Goal: Contribute content

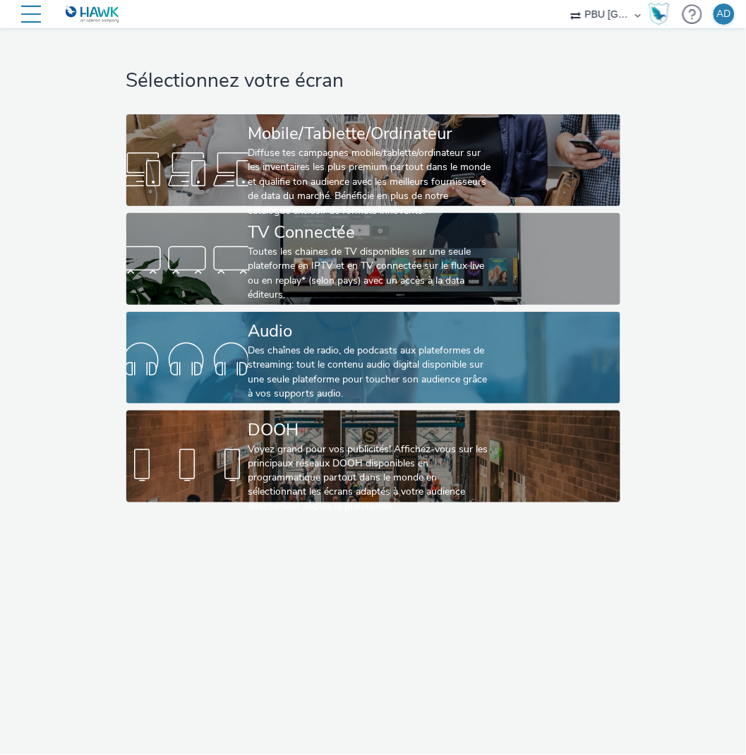
click at [330, 328] on div "Audio" at bounding box center [371, 331] width 244 height 25
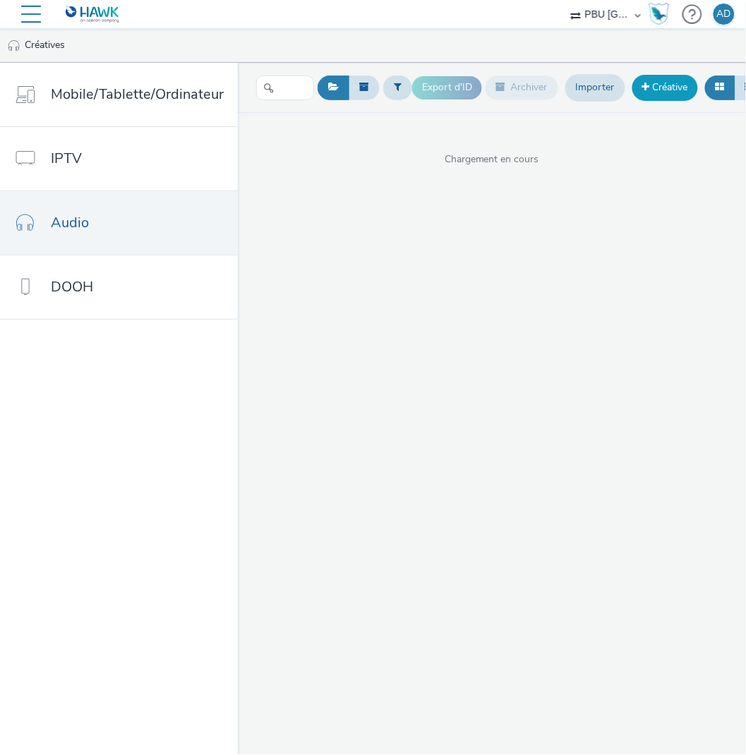
click at [676, 89] on link "Créative" at bounding box center [666, 87] width 66 height 25
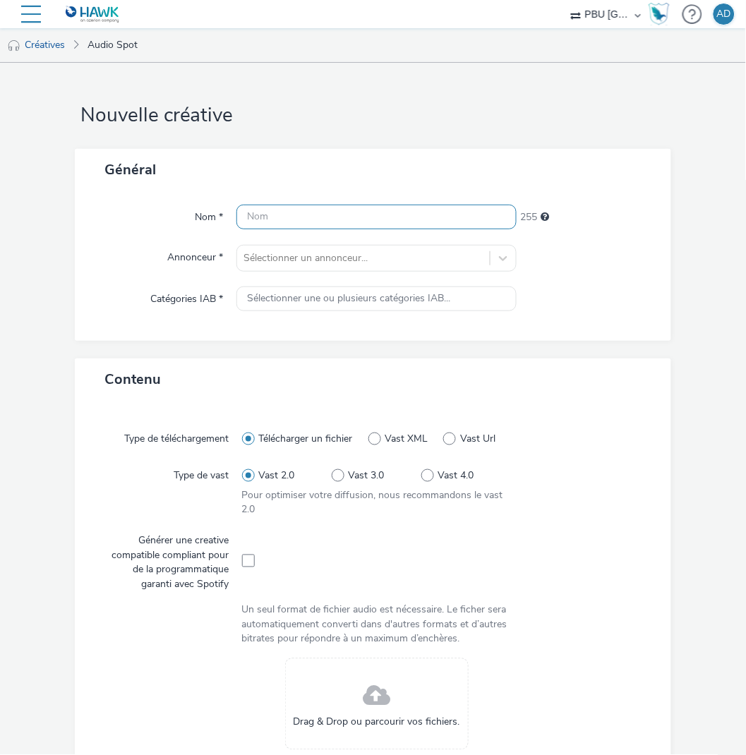
click at [328, 213] on input "text" at bounding box center [377, 217] width 281 height 25
paste input "MAXIZOO_250829_Vague07_S35"
type input "MAXIZOO_250829_Vague07_S35"
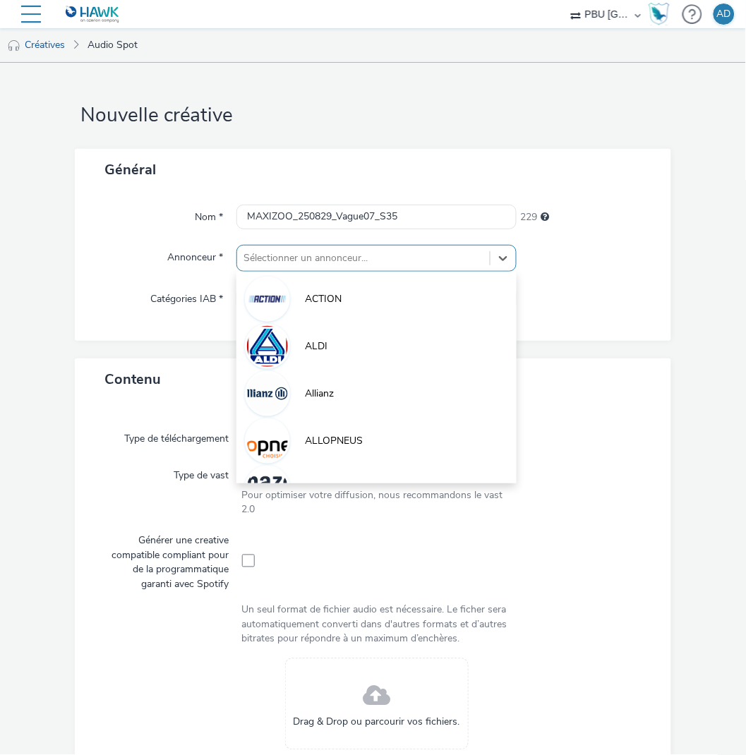
click at [274, 259] on div at bounding box center [363, 258] width 239 height 17
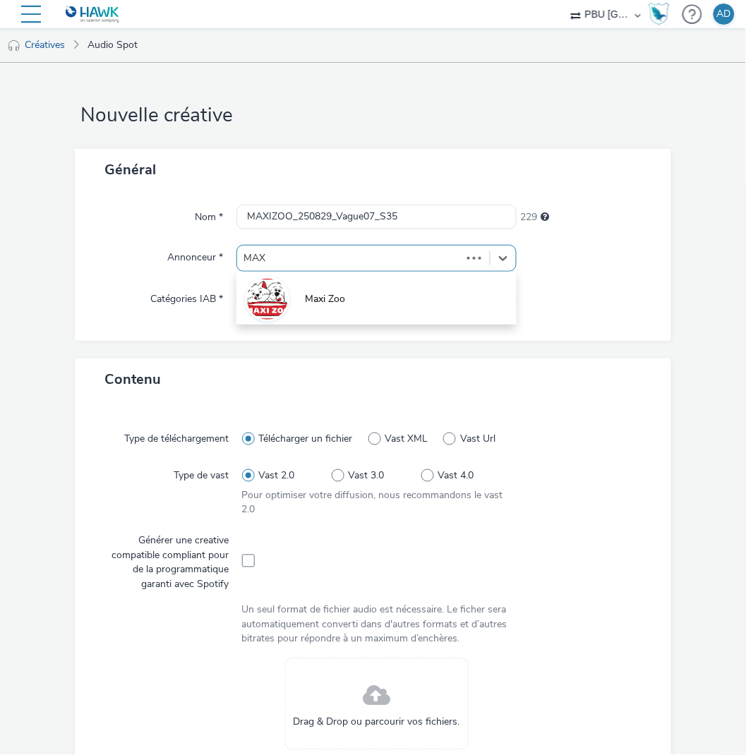
type input "MAXI"
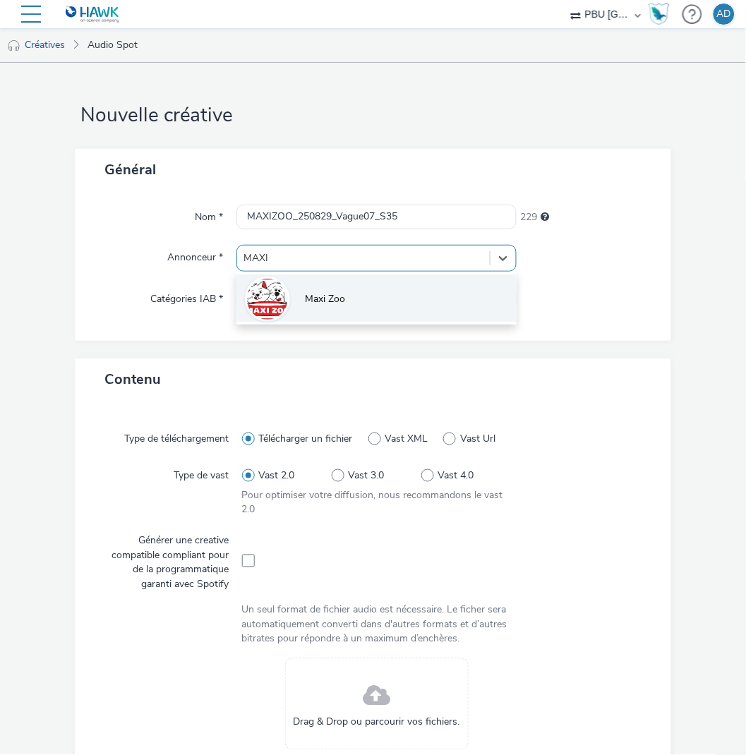
click at [282, 301] on img at bounding box center [267, 299] width 41 height 41
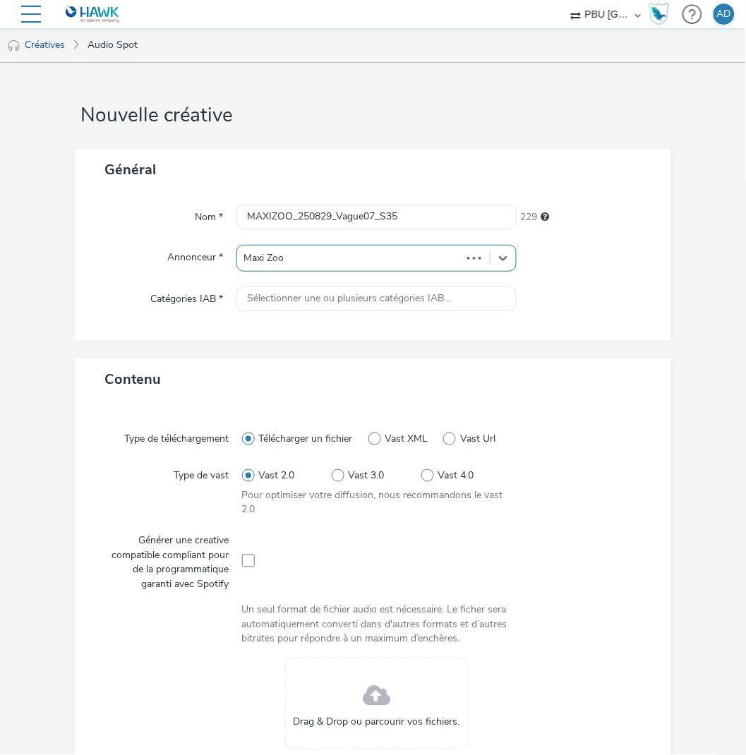
type input "[URL][DOMAIN_NAME]"
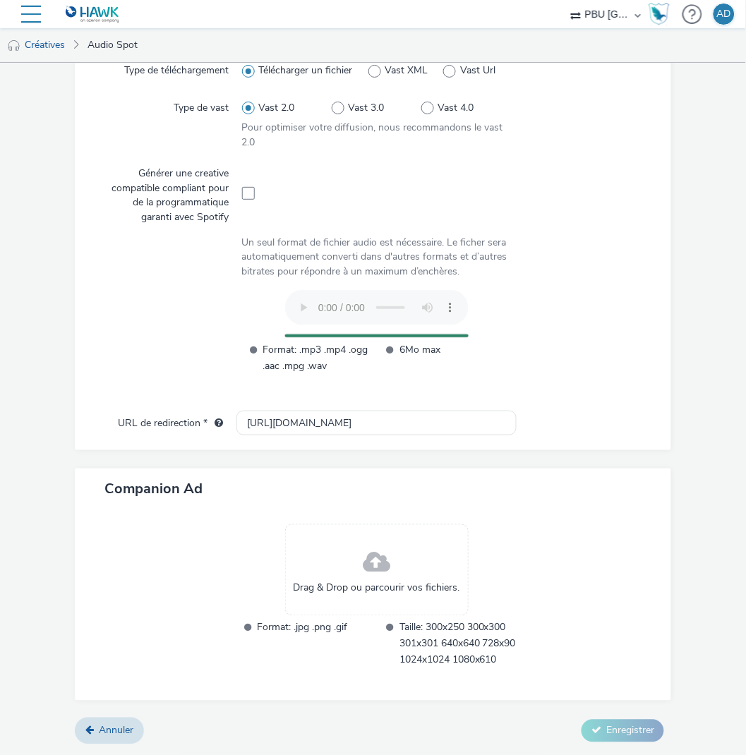
scroll to position [349, 0]
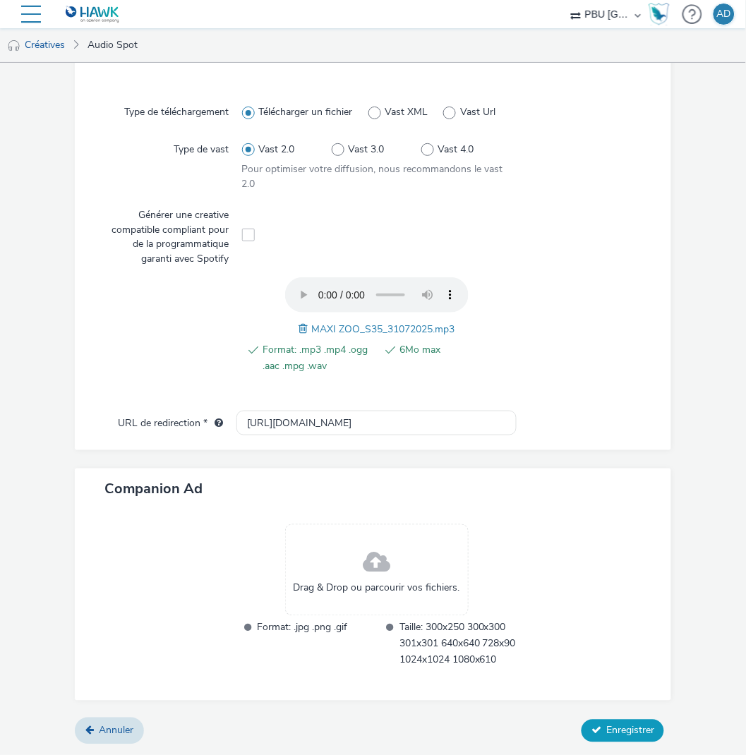
click at [617, 727] on span "Enregistrer" at bounding box center [630, 730] width 48 height 13
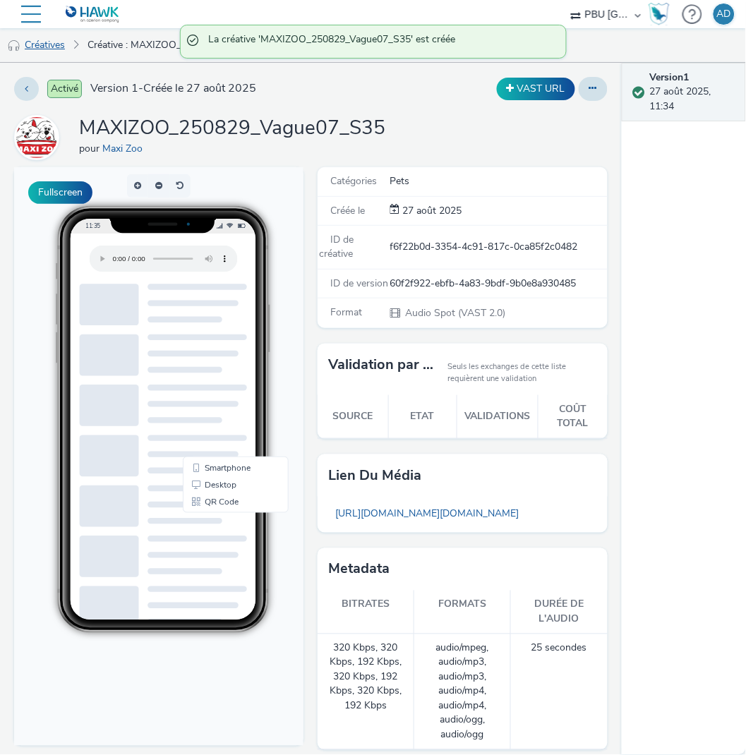
click at [51, 43] on link "Créatives" at bounding box center [36, 45] width 72 height 34
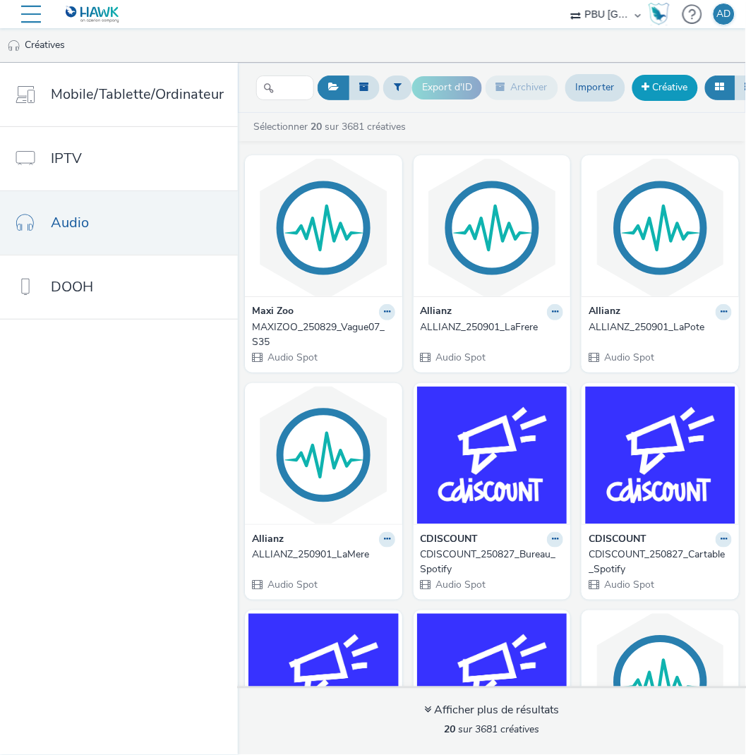
click at [675, 88] on link "Créative" at bounding box center [666, 87] width 66 height 25
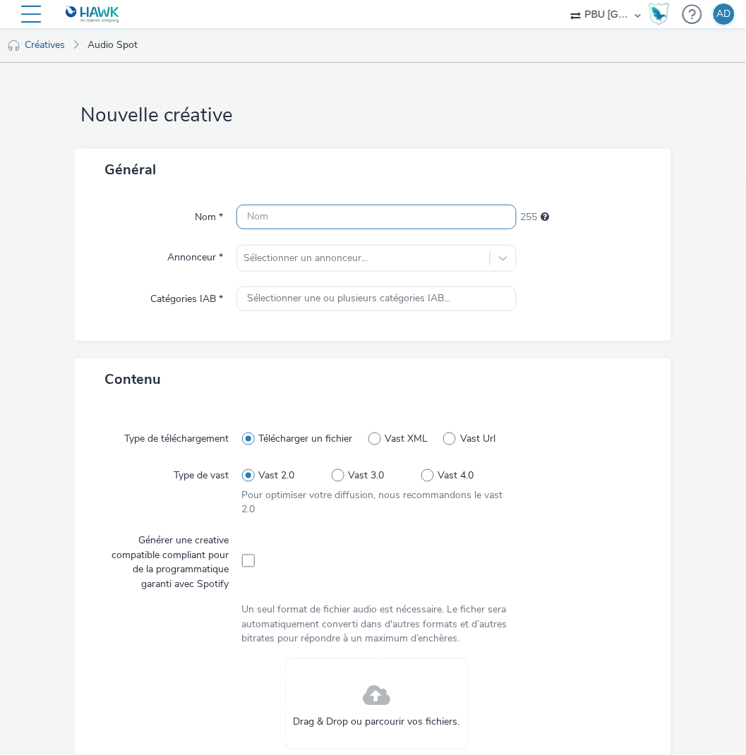
click at [275, 219] on input "text" at bounding box center [377, 217] width 281 height 25
paste input "MAXIZOO_250829_Vague07_S26"
type input "MAXIZOO_250829_Vague07_S26"
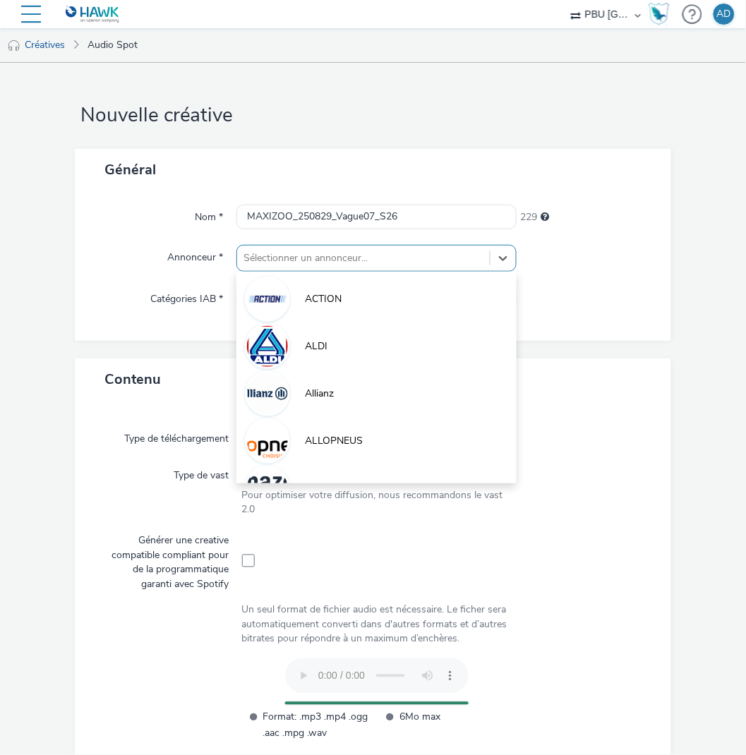
click at [280, 259] on div at bounding box center [363, 258] width 239 height 17
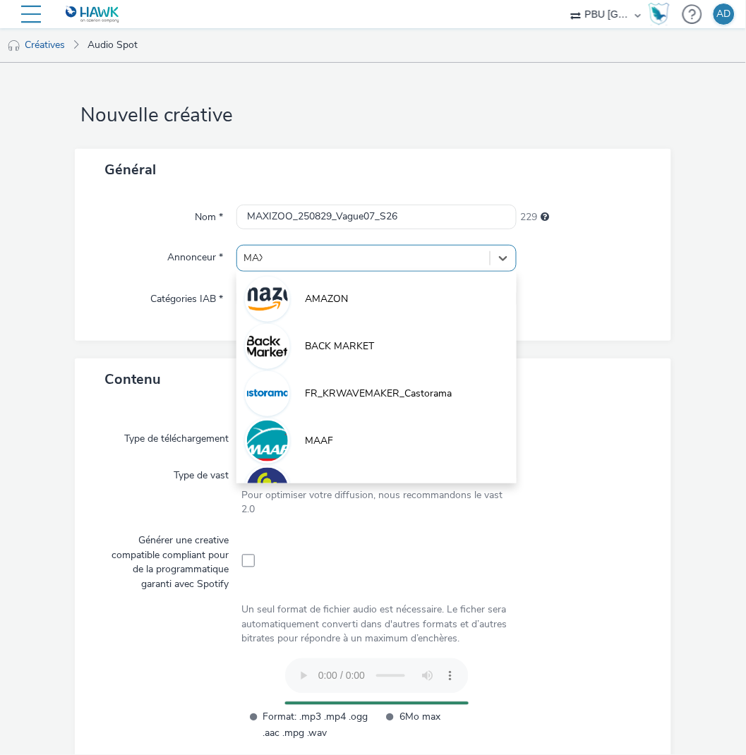
type input "MAXI"
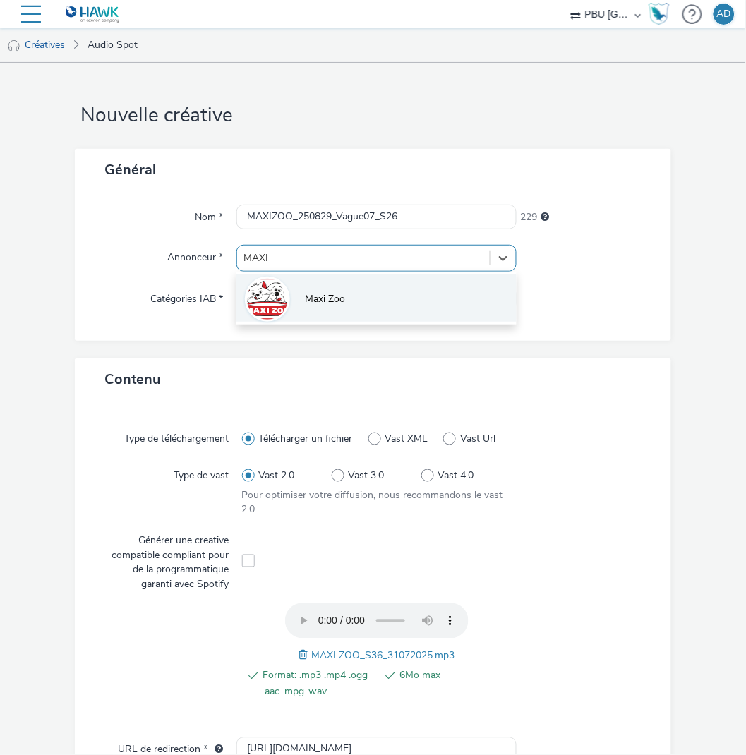
click at [276, 311] on img at bounding box center [267, 299] width 41 height 41
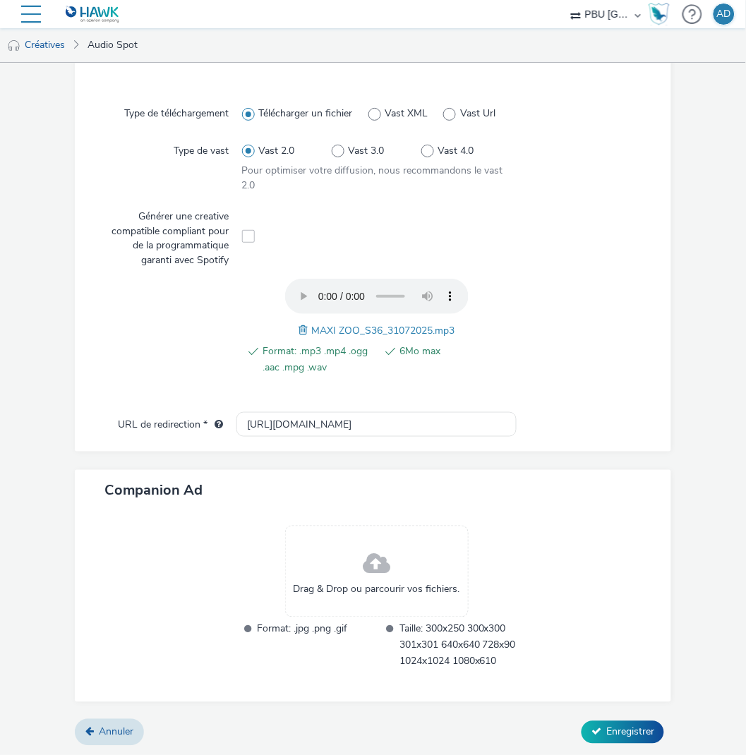
scroll to position [349, 0]
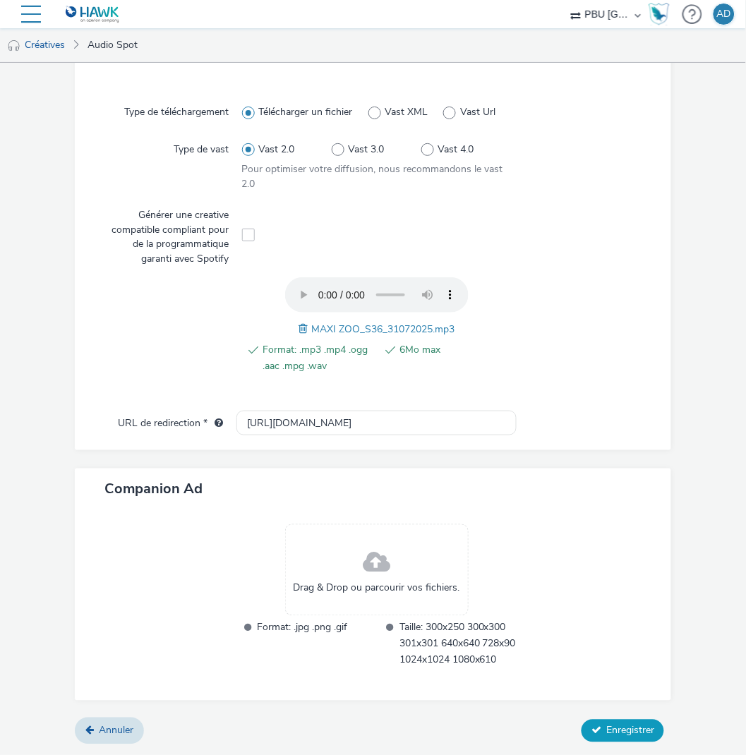
click at [617, 729] on span "Enregistrer" at bounding box center [630, 730] width 48 height 13
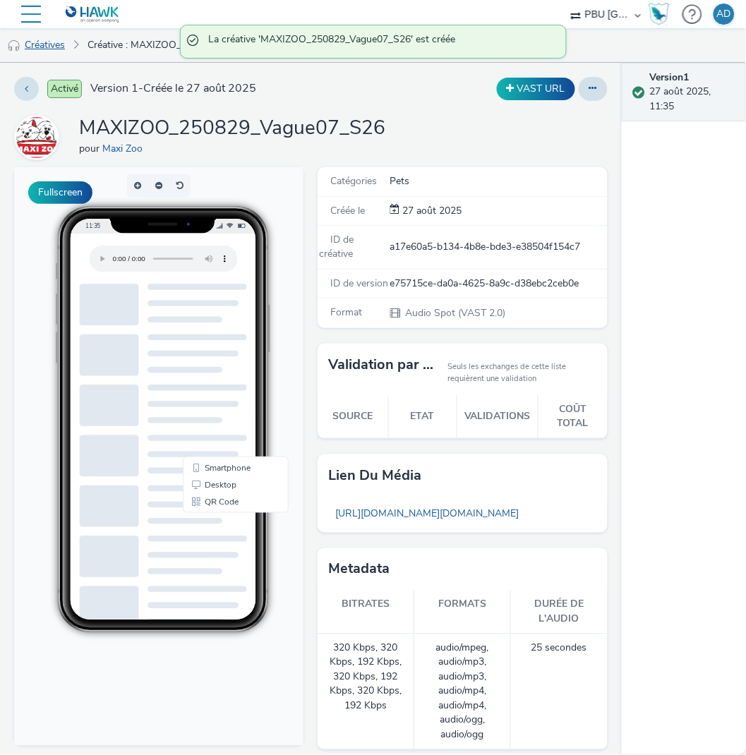
click at [44, 48] on link "Créatives" at bounding box center [36, 45] width 72 height 34
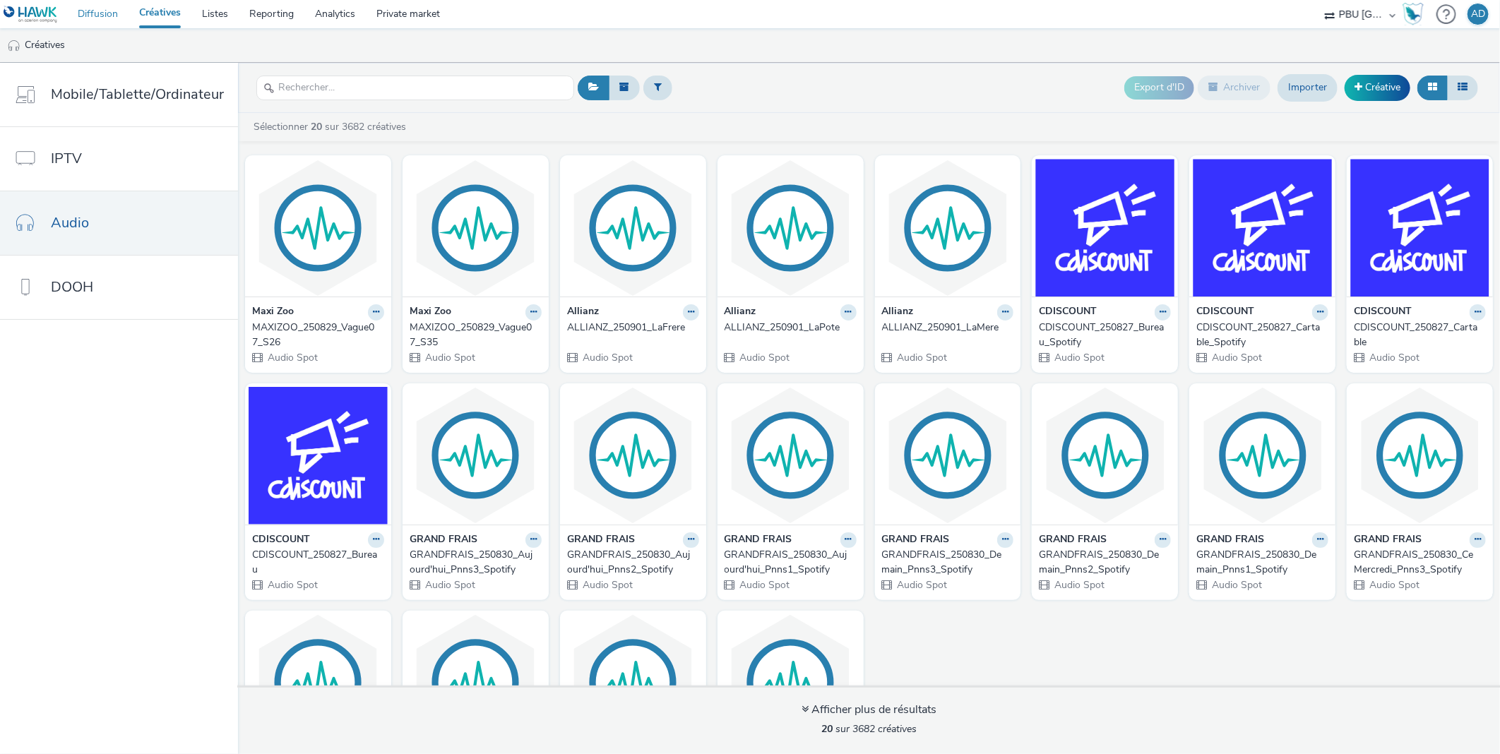
click at [86, 18] on link "Diffusion" at bounding box center [97, 14] width 61 height 28
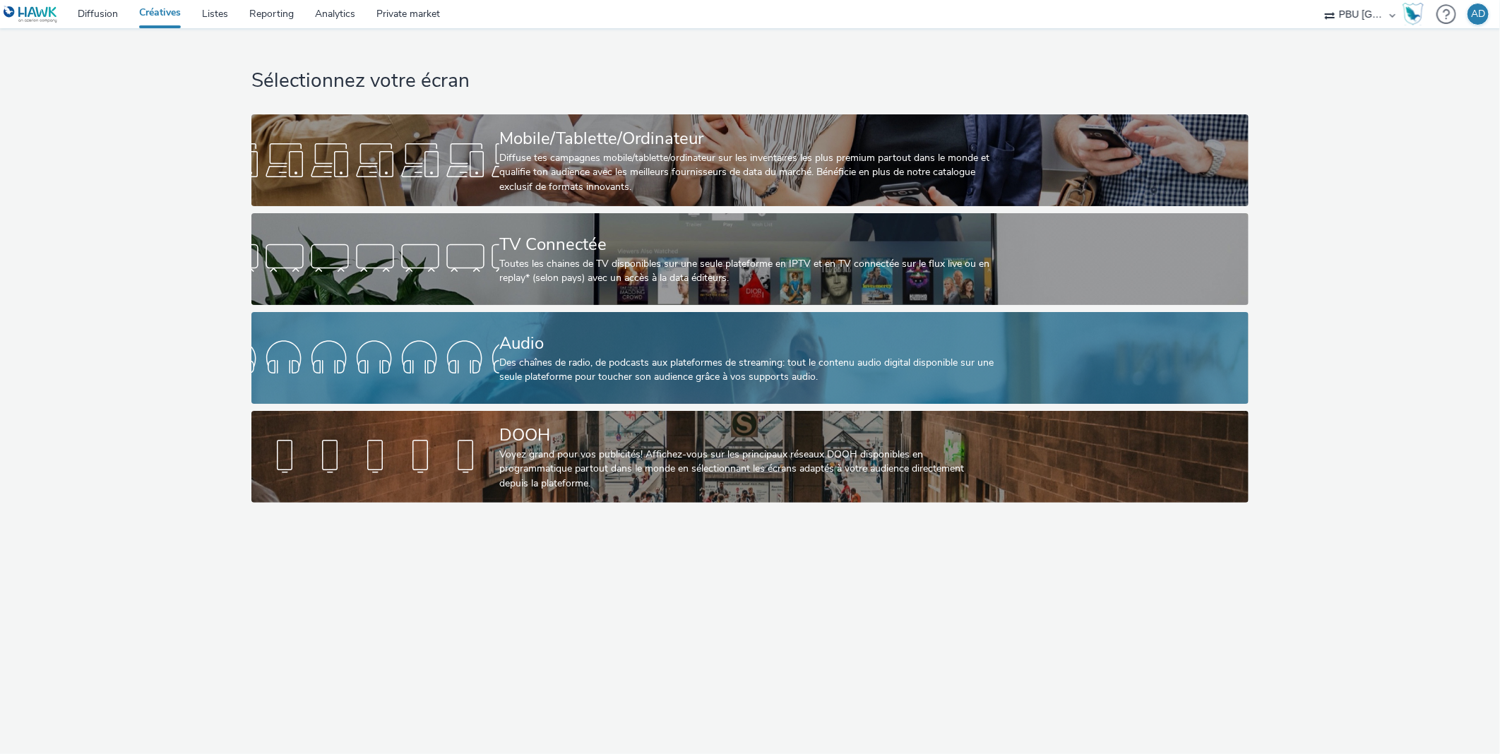
click at [438, 353] on div at bounding box center [375, 357] width 248 height 45
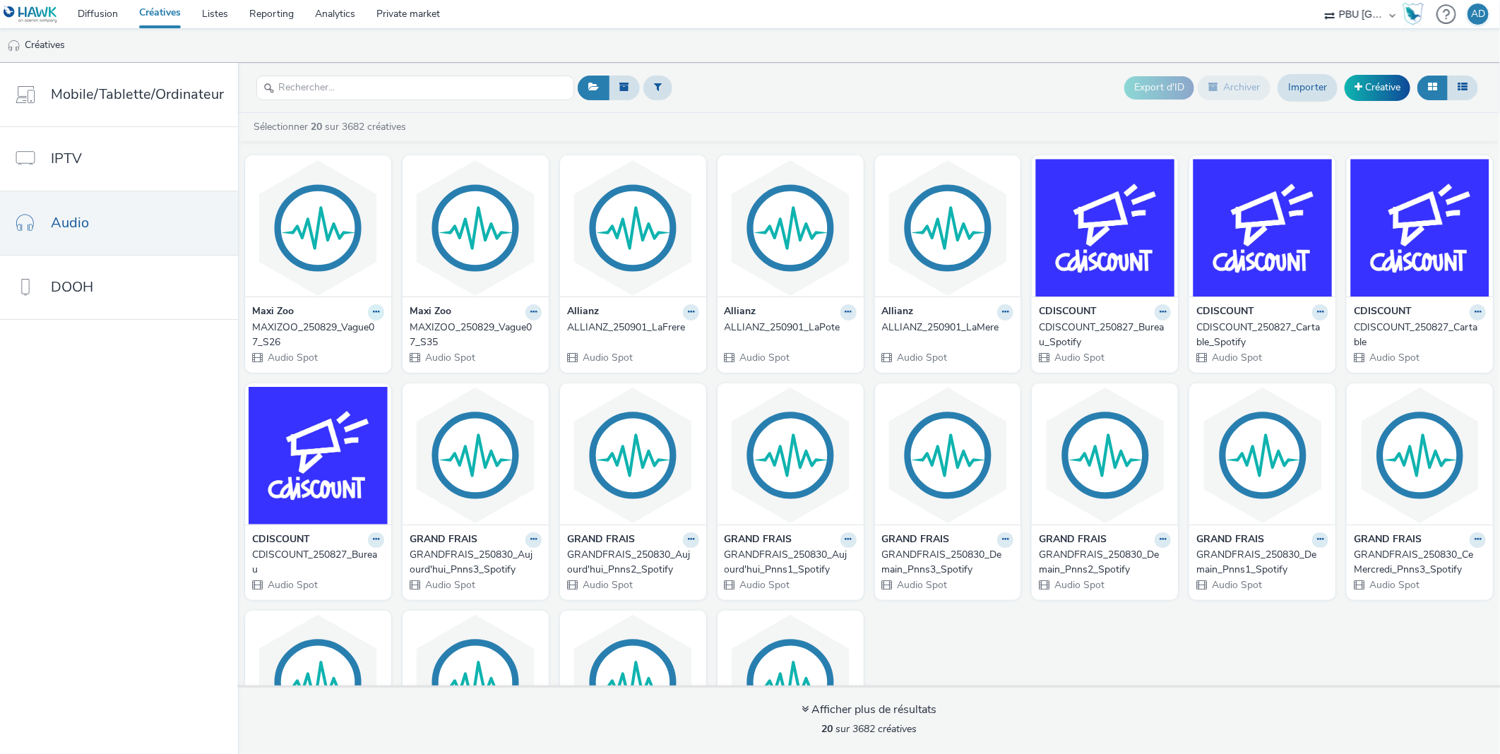
click at [373, 313] on icon at bounding box center [376, 312] width 6 height 8
click at [335, 335] on link "Modifier" at bounding box center [331, 337] width 106 height 28
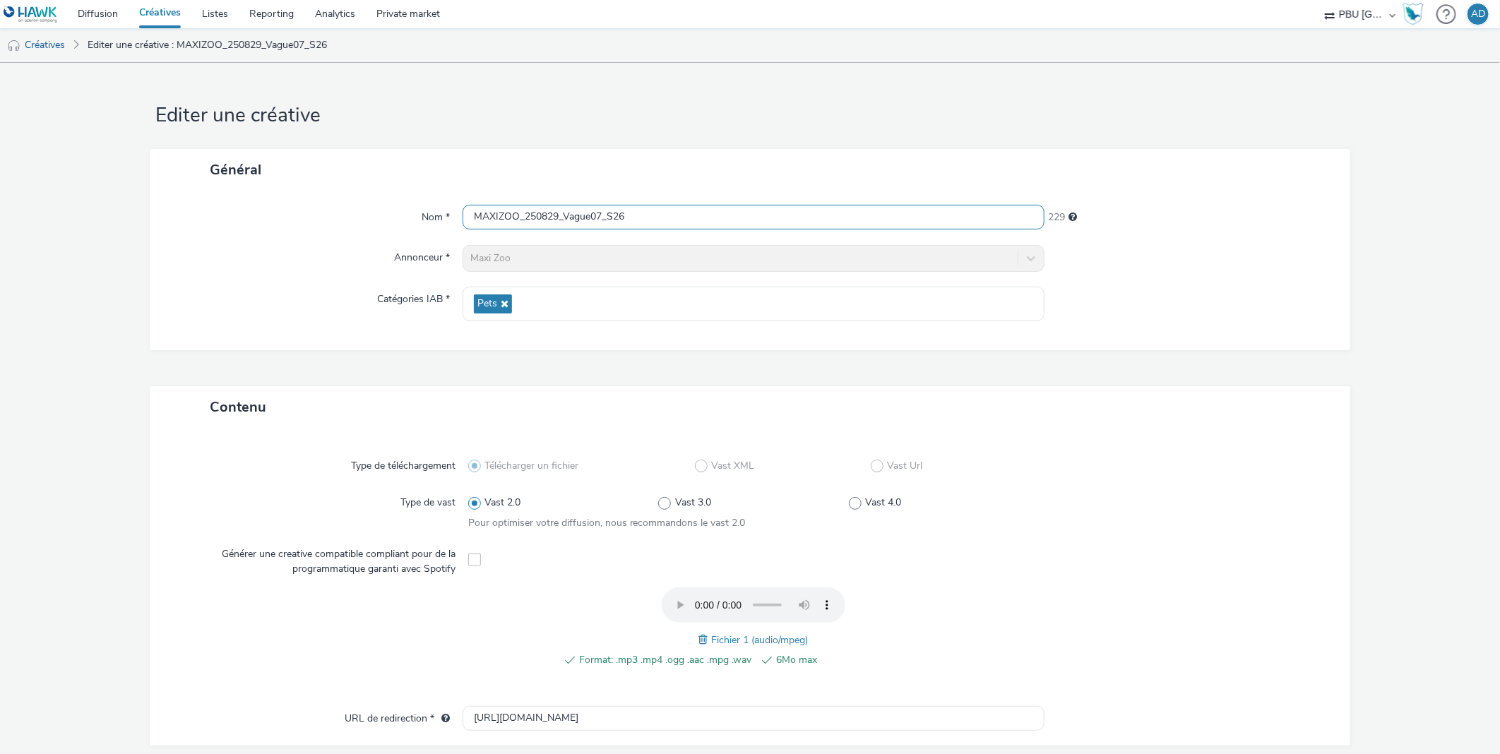
click at [615, 214] on input "MAXIZOO_250829_Vague07_S26" at bounding box center [753, 217] width 582 height 25
type input "MAXIZOO_250829_Vague07_S36"
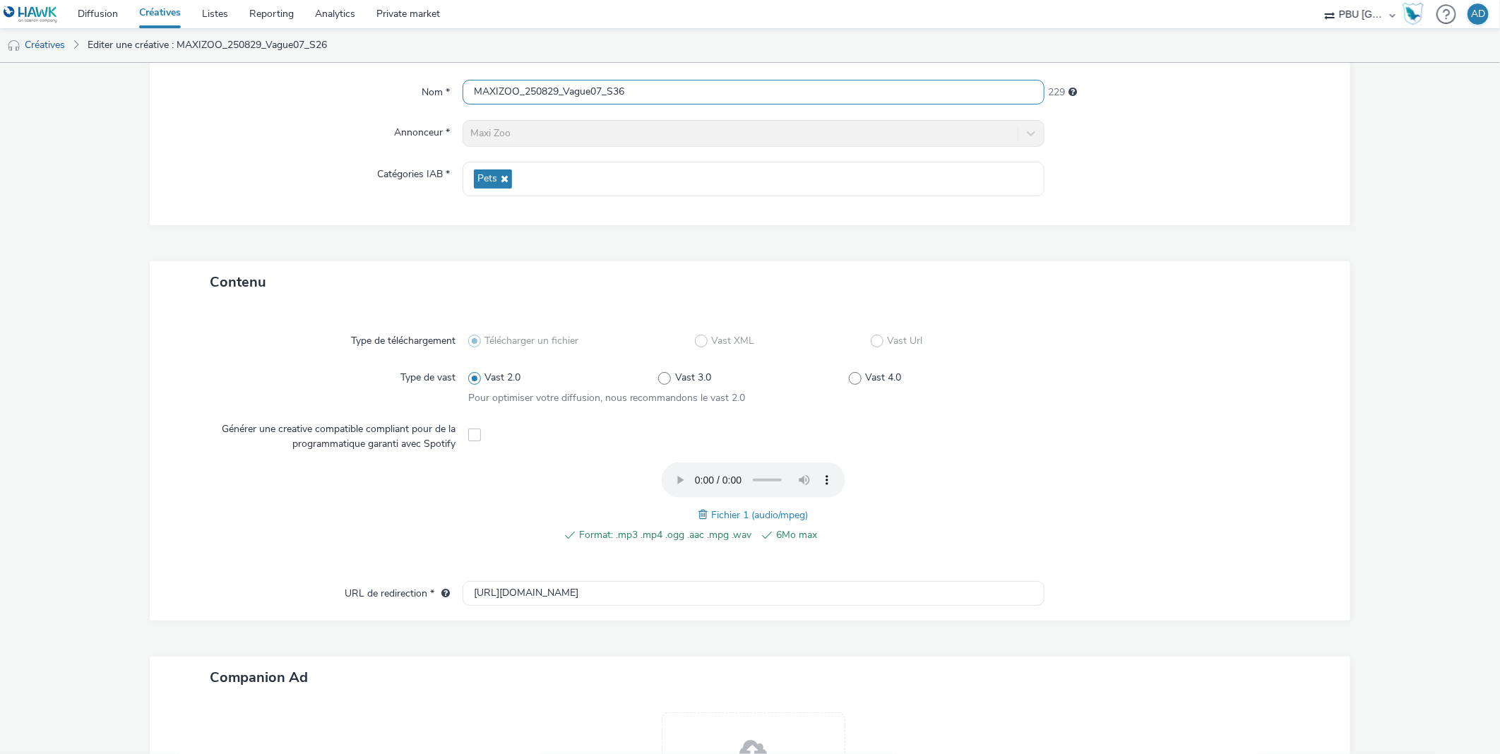
scroll to position [313, 0]
